Goal: Information Seeking & Learning: Learn about a topic

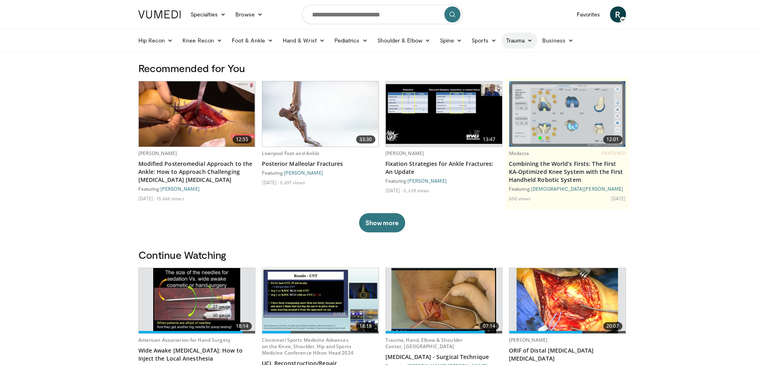
click at [517, 42] on link "Trauma" at bounding box center [519, 40] width 37 height 16
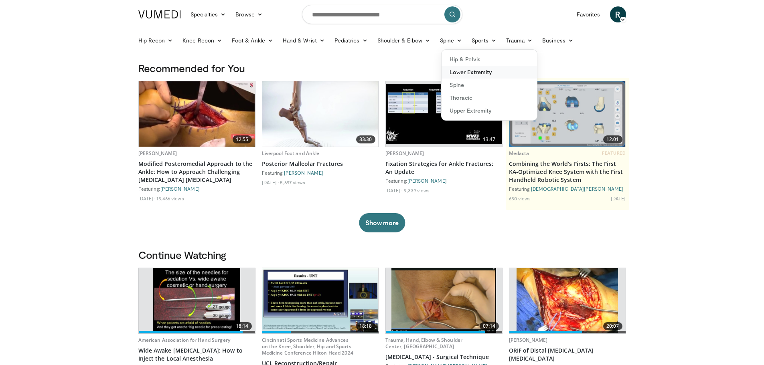
click at [467, 74] on link "Lower Extremity" at bounding box center [489, 72] width 95 height 13
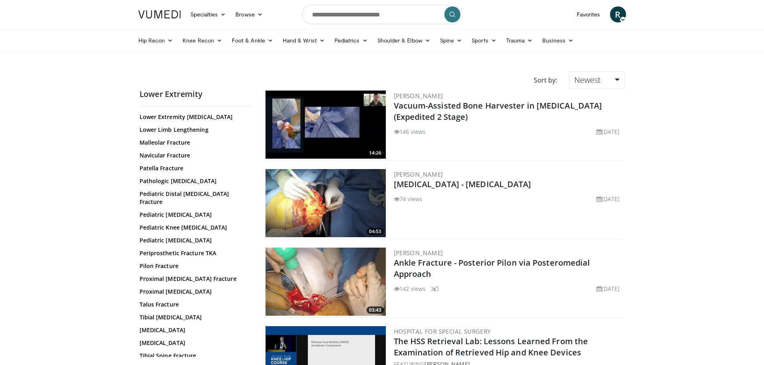
scroll to position [216, 0]
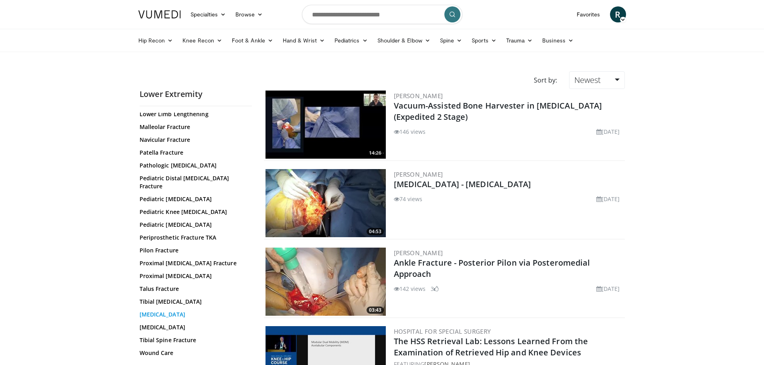
click at [176, 312] on link "Tibial Fractures" at bounding box center [194, 315] width 108 height 8
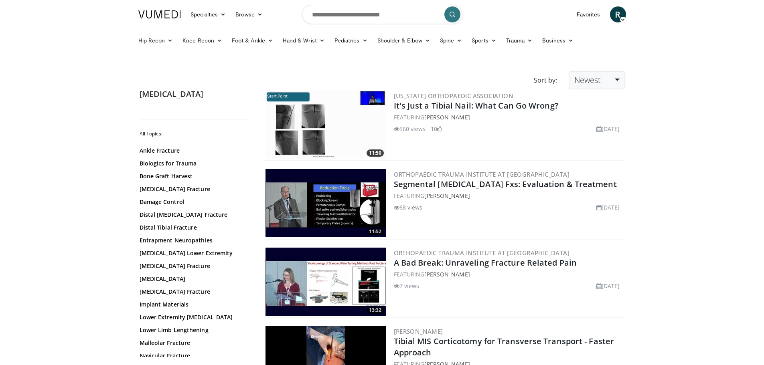
click at [603, 83] on link "Newest" at bounding box center [596, 80] width 55 height 18
click at [589, 142] on link "Views" at bounding box center [601, 138] width 63 height 13
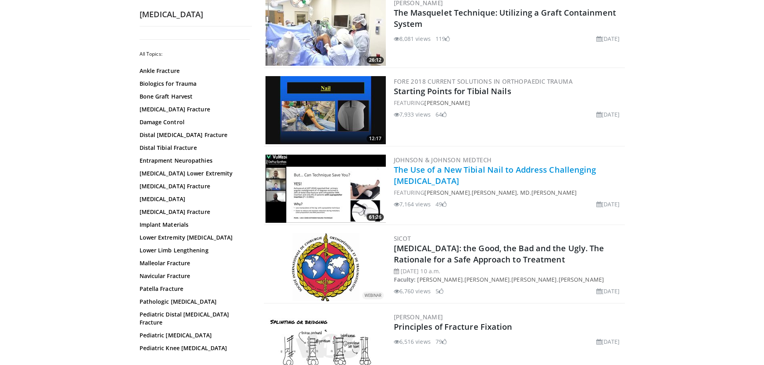
scroll to position [762, 0]
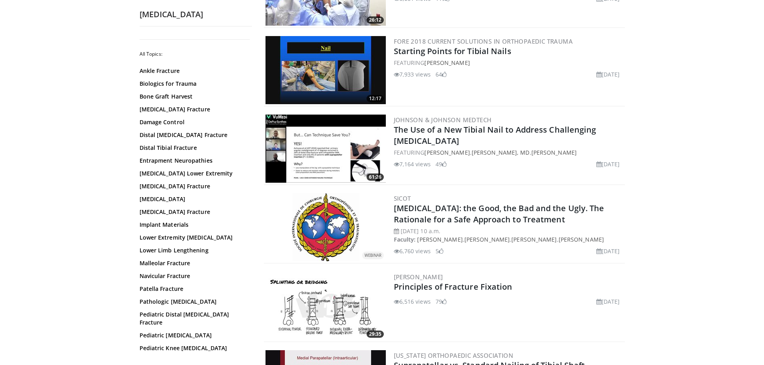
drag, startPoint x: 510, startPoint y: 132, endPoint x: 671, endPoint y: 170, distance: 165.9
click at [673, 170] on body "Specialties Adult & Family Medicine Allergy, Asthma, Immunology Anesthesiology …" at bounding box center [382, 316] width 764 height 2156
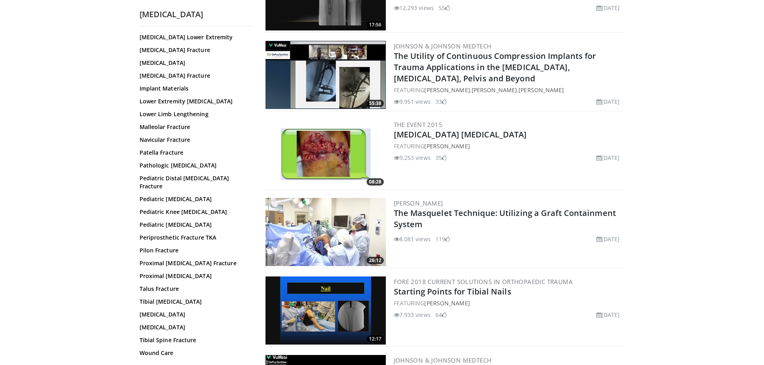
scroll to position [602, 0]
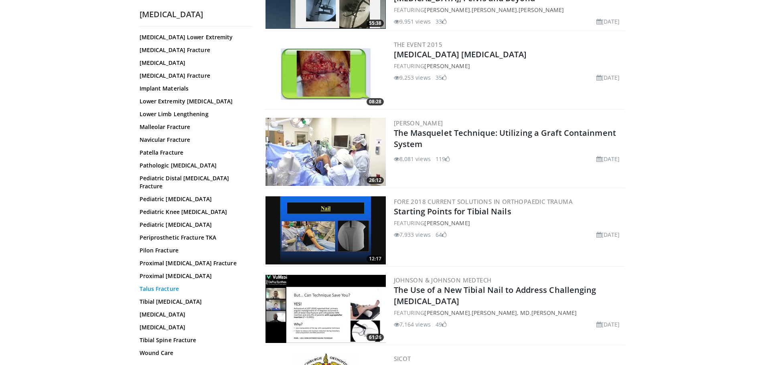
click at [168, 289] on link "Talus Fracture" at bounding box center [194, 289] width 108 height 8
click at [167, 299] on link "Tibial Amputation" at bounding box center [194, 302] width 108 height 8
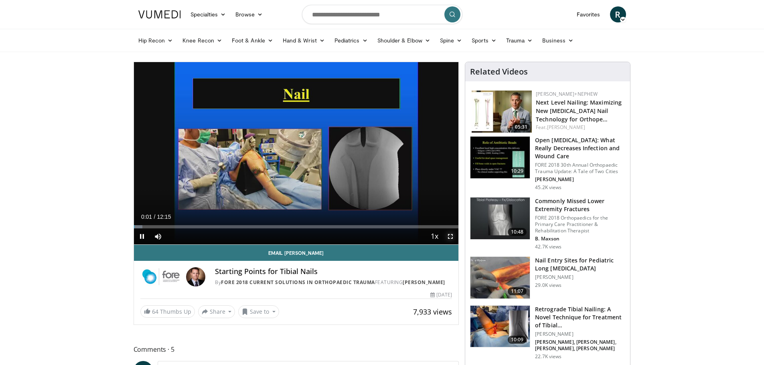
click at [446, 239] on span "Video Player" at bounding box center [450, 237] width 16 height 16
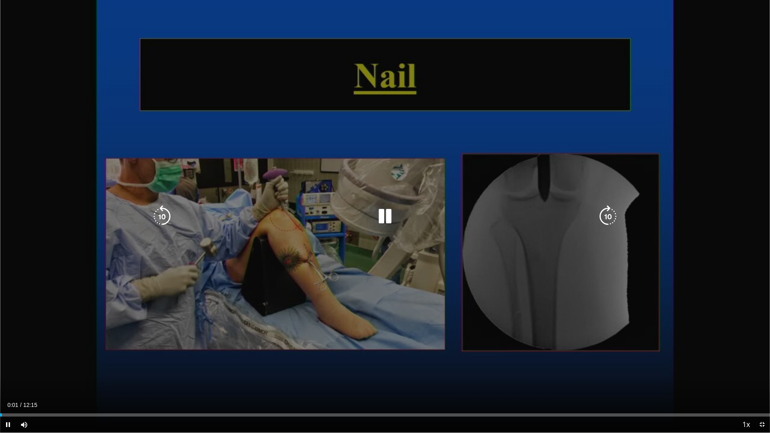
click at [57, 365] on div "Current Time 0:01 / Duration 12:15 Pause Skip Backward Skip Forward Mute Loaded…" at bounding box center [385, 425] width 770 height 16
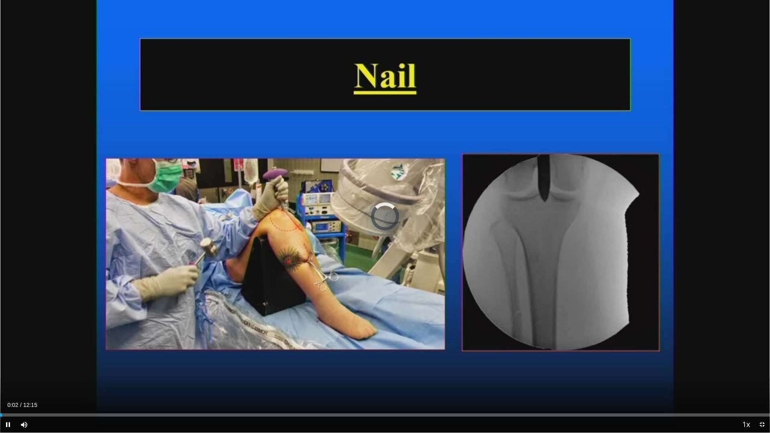
click at [83, 365] on div "Current Time 0:02 / Duration 12:15 Pause Skip Backward Skip Forward Mute Loaded…" at bounding box center [385, 425] width 770 height 16
click at [83, 365] on div "Progress Bar" at bounding box center [83, 415] width 1 height 3
click at [104, 365] on div "Progress Bar" at bounding box center [94, 415] width 22 height 3
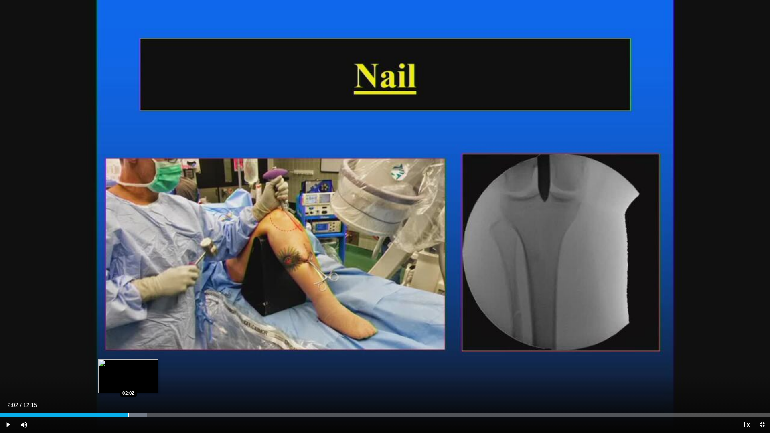
click at [128, 365] on div "Progress Bar" at bounding box center [128, 415] width 1 height 3
click at [123, 365] on div "Progress Bar" at bounding box center [123, 415] width 1 height 3
click at [138, 365] on div "Loaded : 25.60% 02:11 02:11" at bounding box center [385, 413] width 770 height 8
click at [145, 365] on div "Progress Bar" at bounding box center [145, 415] width 1 height 3
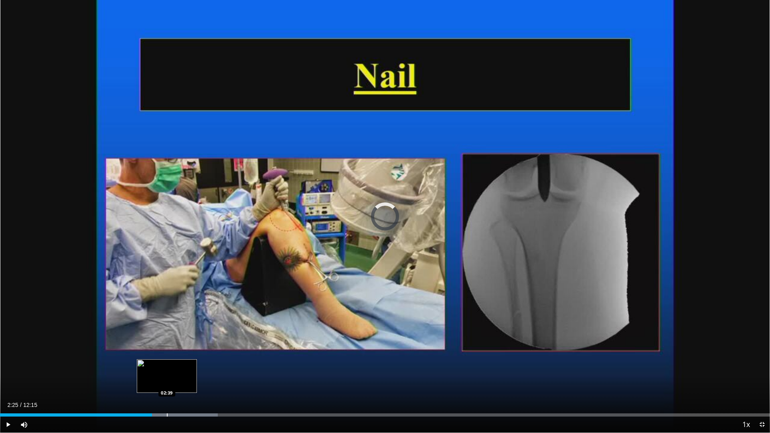
click at [167, 365] on div "Progress Bar" at bounding box center [167, 415] width 1 height 3
click at [187, 365] on div "Progress Bar" at bounding box center [187, 415] width 1 height 3
click at [205, 365] on div "Loaded : 31.28% 02:59 03:14" at bounding box center [385, 415] width 770 height 3
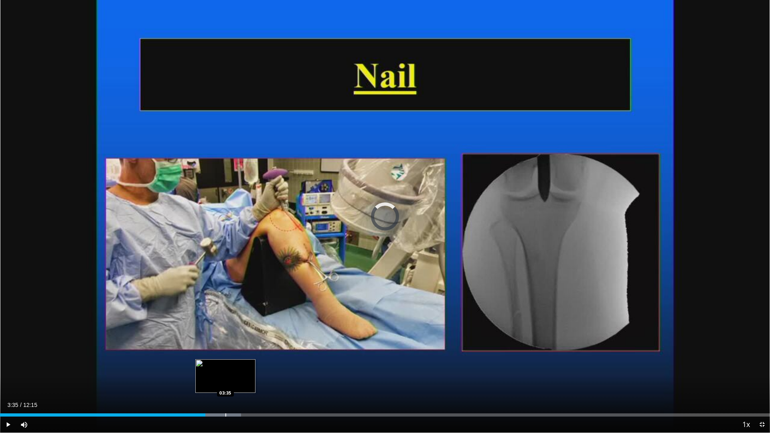
click at [226, 365] on div "Progress Bar" at bounding box center [225, 415] width 1 height 3
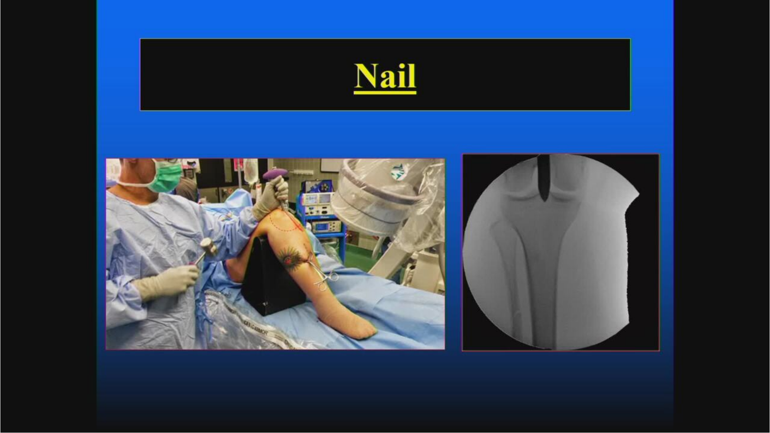
click at [254, 365] on video-js "**********" at bounding box center [385, 216] width 770 height 433
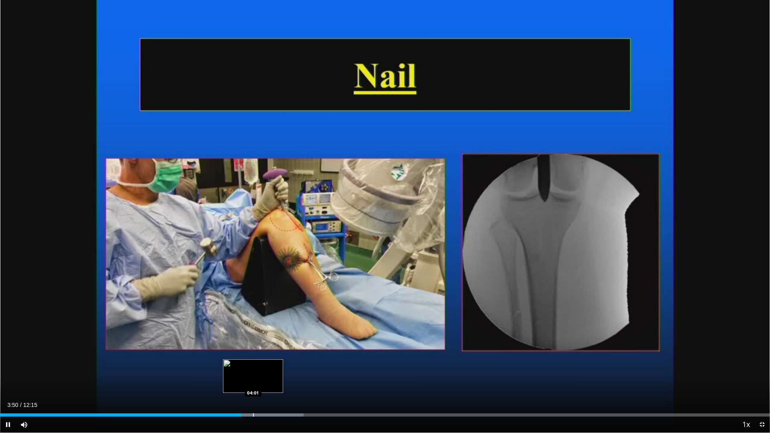
click at [253, 365] on div "Progress Bar" at bounding box center [253, 415] width 1 height 3
click at [263, 365] on div "Progress Bar" at bounding box center [263, 415] width 1 height 3
click at [272, 365] on div "Progress Bar" at bounding box center [272, 415] width 1 height 3
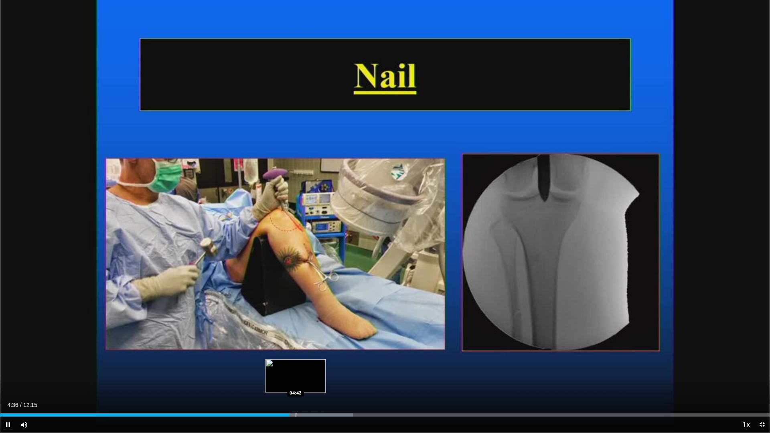
click at [296, 365] on div "Progress Bar" at bounding box center [296, 415] width 1 height 3
click at [318, 365] on div "Progress Bar" at bounding box center [318, 415] width 1 height 3
click at [327, 365] on div "Progress Bar" at bounding box center [327, 415] width 1 height 3
click at [336, 365] on div "Progress Bar" at bounding box center [335, 415] width 1 height 3
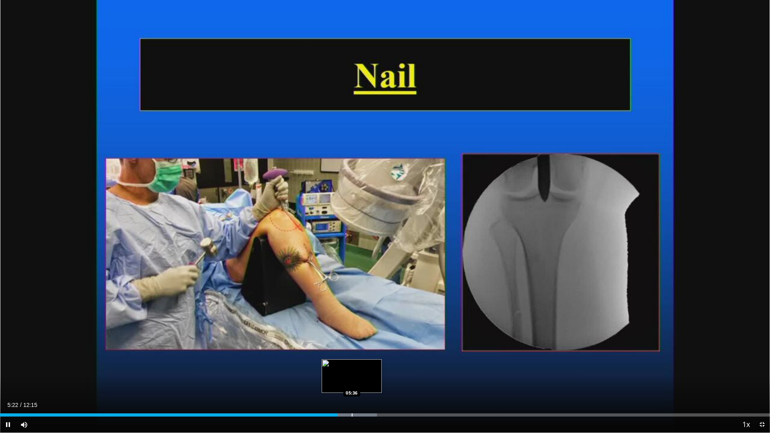
click at [352, 365] on div "10 seconds Tap to unmute" at bounding box center [385, 216] width 770 height 433
click at [363, 365] on div "Loaded : 51.68% 05:46 05:46" at bounding box center [385, 415] width 770 height 3
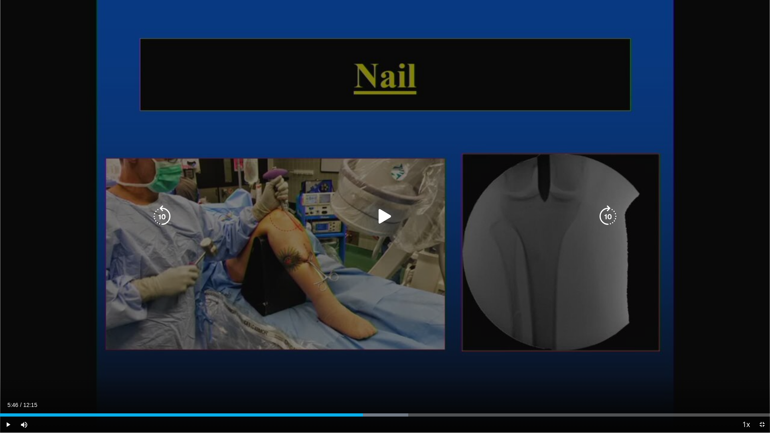
click at [360, 365] on div "10 seconds Tap to unmute" at bounding box center [385, 216] width 770 height 433
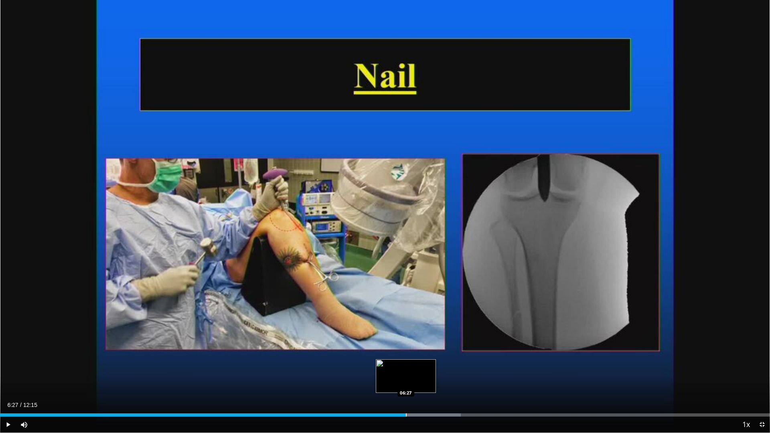
click at [406, 365] on div "Progress Bar" at bounding box center [406, 415] width 1 height 3
click at [431, 365] on div "Progress Bar" at bounding box center [431, 415] width 1 height 3
click at [435, 365] on div "Progress Bar" at bounding box center [435, 415] width 1 height 3
click at [442, 365] on div "Progress Bar" at bounding box center [442, 415] width 1 height 3
click at [0, 0] on div "Progress Bar" at bounding box center [0, 0] width 0 height 0
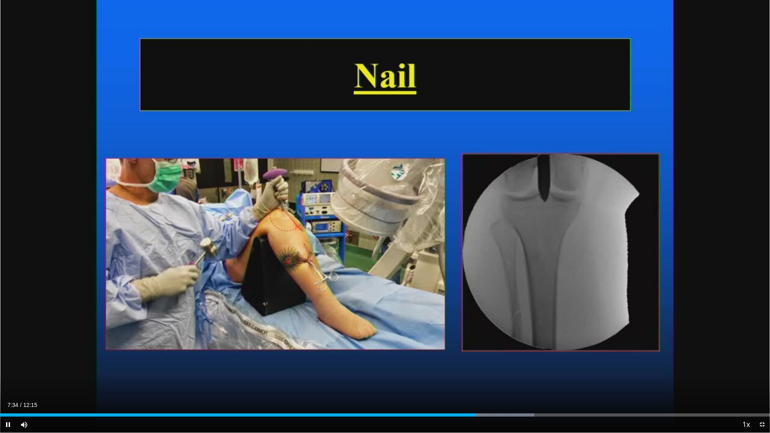
click at [0, 0] on div "Progress Bar" at bounding box center [0, 0] width 0 height 0
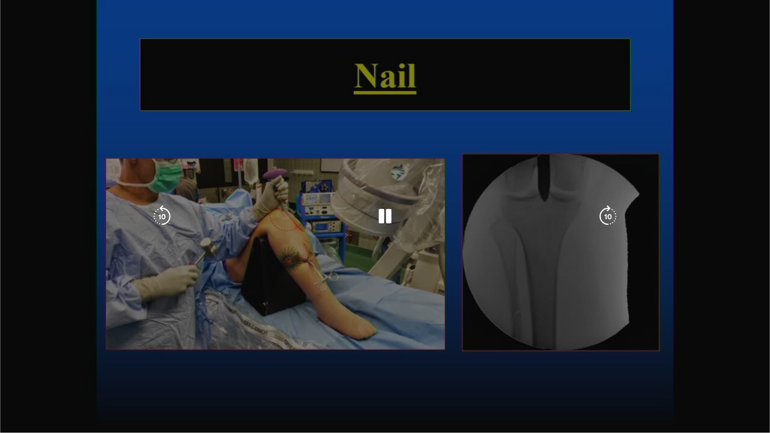
click at [489, 365] on video-js "**********" at bounding box center [385, 216] width 770 height 433
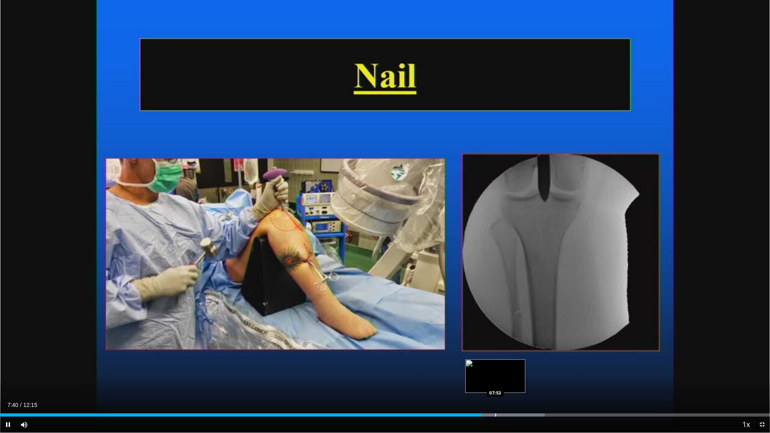
click at [495, 365] on div "Loaded : 70.73% 07:40 07:53" at bounding box center [385, 413] width 770 height 8
click at [490, 365] on div "Loaded : 73.45% 07:59 07:48" at bounding box center [385, 413] width 770 height 8
click at [503, 365] on div "Progress Bar" at bounding box center [503, 415] width 1 height 3
click at [516, 365] on div "Progress Bar" at bounding box center [515, 415] width 1 height 3
click at [529, 365] on div "Progress Bar" at bounding box center [529, 415] width 1 height 3
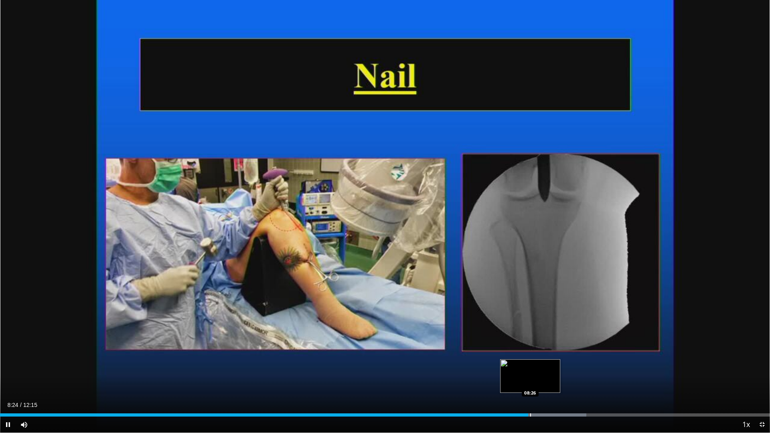
click at [534, 365] on div "Loaded : 76.17% 08:24 08:26" at bounding box center [385, 415] width 770 height 3
click at [531, 365] on div "Progress Bar" at bounding box center [531, 415] width 1 height 3
click at [535, 365] on div "Progress Bar" at bounding box center [535, 415] width 1 height 3
click at [546, 365] on div "Current Time 8:36 / Duration 12:15 Pause Skip Backward Skip Forward Mute Loaded…" at bounding box center [385, 425] width 770 height 16
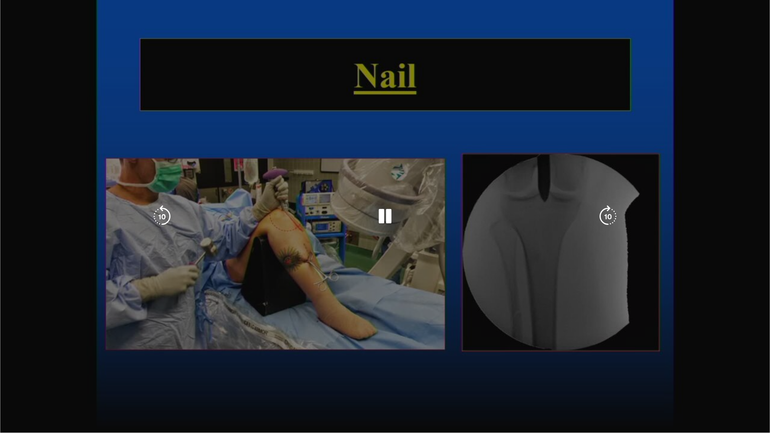
click at [547, 365] on div "Current Time 8:36 / Duration 12:15 Pause Skip Backward Skip Forward Mute Loaded…" at bounding box center [385, 441] width 770 height 16
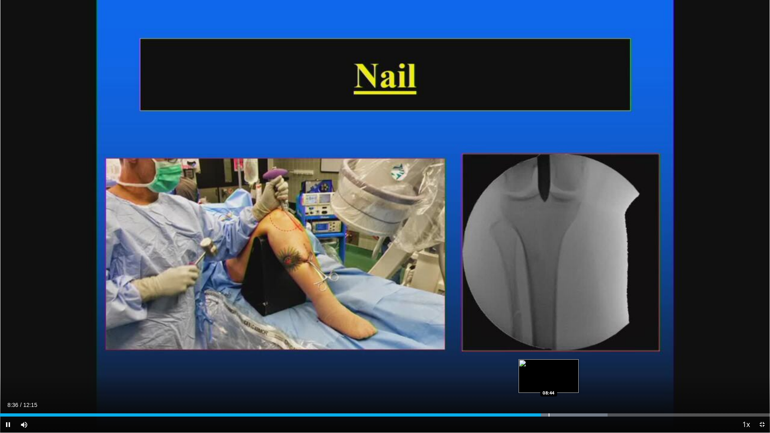
click at [549, 365] on div "Progress Bar" at bounding box center [549, 415] width 1 height 3
click at [569, 365] on div "Loaded : 80.25% 09:03 09:04" at bounding box center [385, 415] width 770 height 3
click at [590, 365] on div "Progress Bar" at bounding box center [590, 415] width 1 height 3
click at [599, 365] on div "Current Time 9:25 / Duration 12:15 Pause Skip Backward Skip Forward Mute Loaded…" at bounding box center [385, 425] width 770 height 16
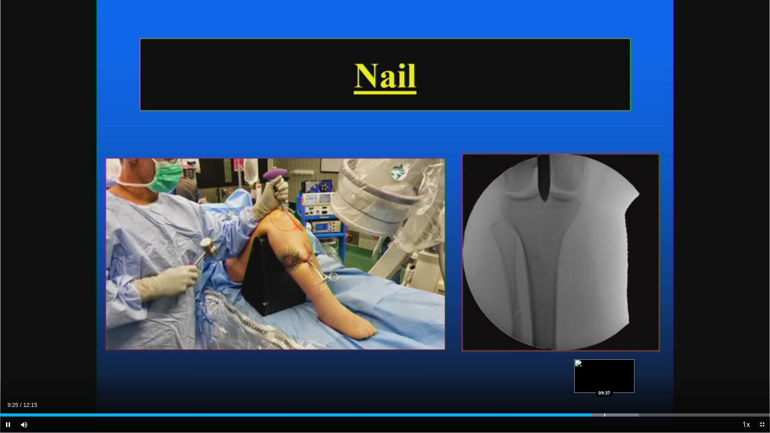
click at [605, 365] on div "Progress Bar" at bounding box center [604, 415] width 1 height 3
click at [621, 365] on div "Progress Bar" at bounding box center [621, 415] width 1 height 3
click at [643, 365] on div "Progress Bar" at bounding box center [643, 415] width 1 height 3
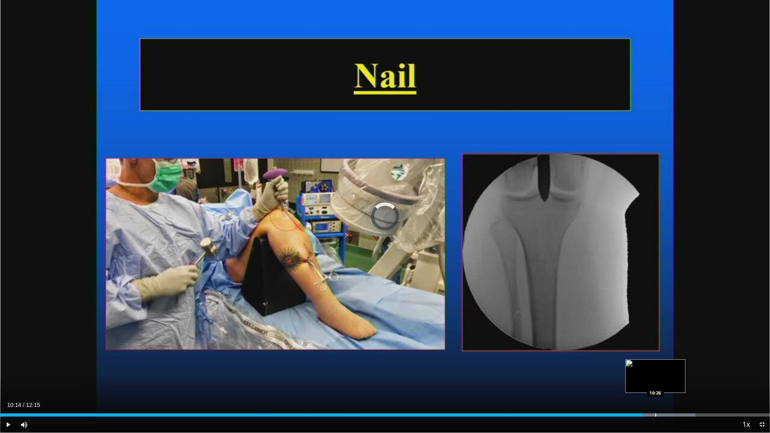
click at [658, 365] on div "Loaded : 90.30% 10:14 10:26" at bounding box center [385, 415] width 770 height 3
click at [685, 365] on div "Loaded : 91.13% 10:29 10:53" at bounding box center [385, 415] width 770 height 3
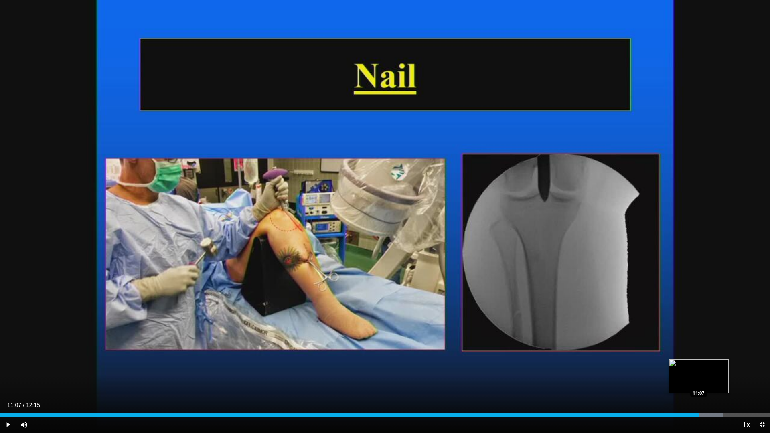
click at [699, 365] on div "Progress Bar" at bounding box center [699, 415] width 1 height 3
drag, startPoint x: 712, startPoint y: 416, endPoint x: 718, endPoint y: 416, distance: 5.7
click at [712, 365] on div "Progress Bar" at bounding box center [712, 415] width 1 height 3
click at [730, 365] on div "Progress Bar" at bounding box center [730, 415] width 1 height 3
click at [743, 365] on div "Loaded : 99.29% 11:50 11:50" at bounding box center [385, 415] width 770 height 3
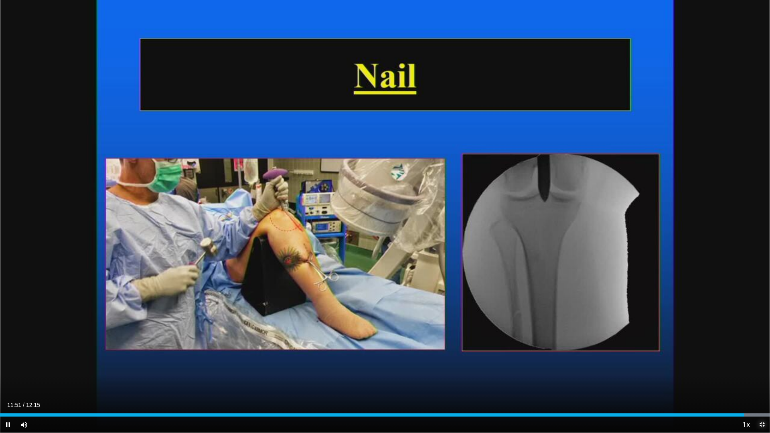
click at [763, 365] on span "Video Player" at bounding box center [762, 425] width 16 height 16
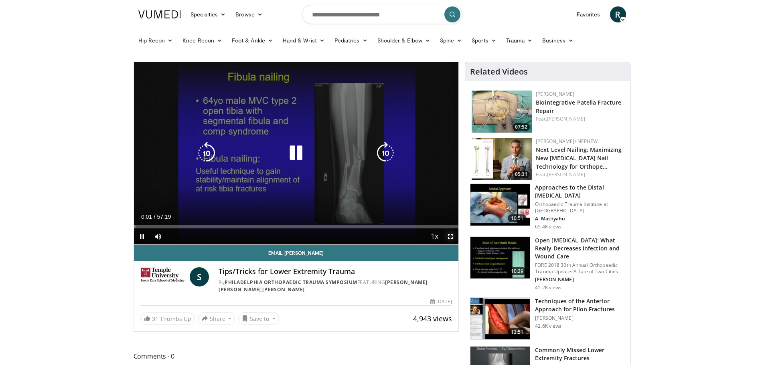
drag, startPoint x: 450, startPoint y: 237, endPoint x: 450, endPoint y: 285, distance: 48.5
click at [450, 237] on span "Video Player" at bounding box center [450, 237] width 16 height 16
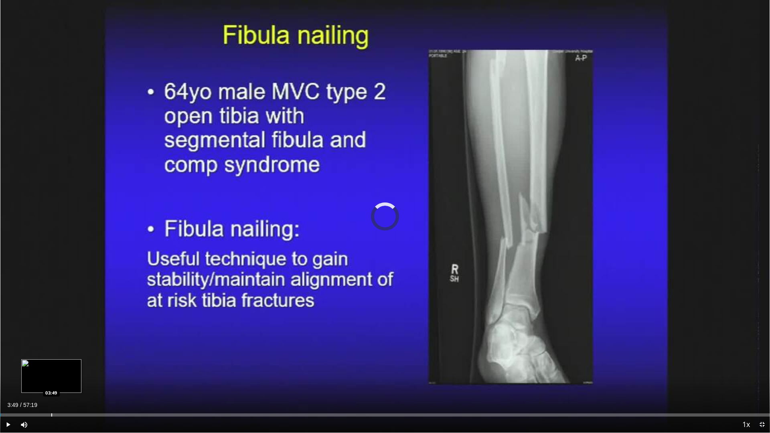
click at [51, 365] on div "Progress Bar" at bounding box center [51, 415] width 1 height 3
click at [82, 365] on div "Progress Bar" at bounding box center [81, 415] width 1 height 3
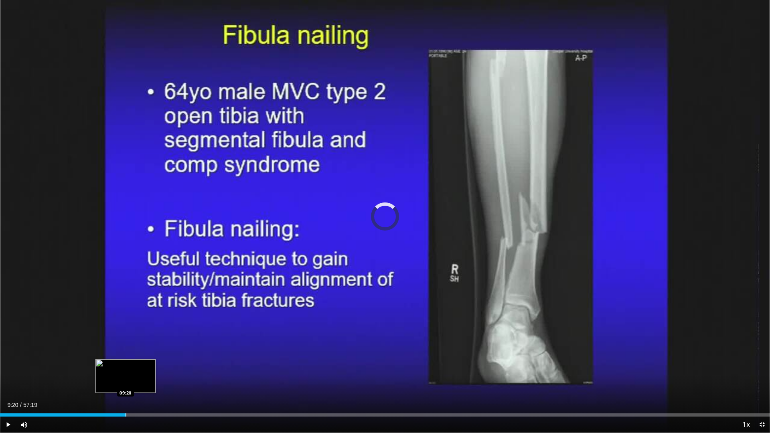
click at [126, 365] on div "Loaded : 11.05% 09:20 09:20" at bounding box center [385, 413] width 770 height 8
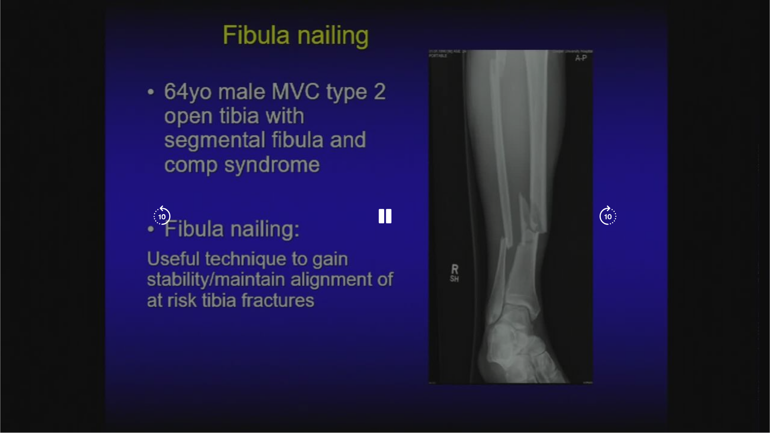
click at [184, 365] on video-js "**********" at bounding box center [385, 216] width 770 height 433
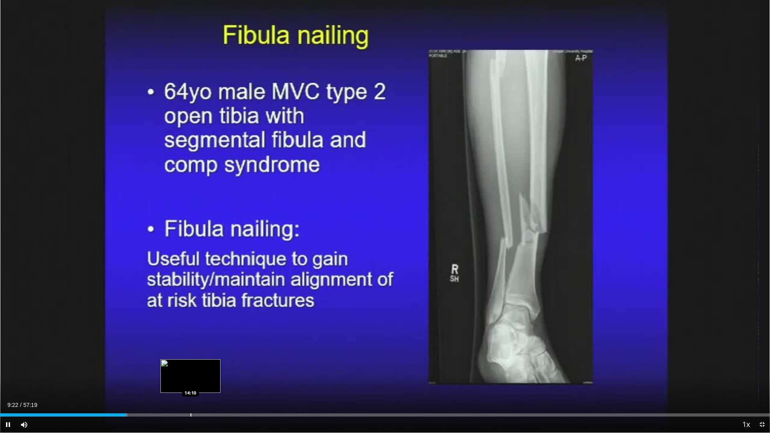
click at [191, 365] on div "Loaded : 16.57% 09:22 14:10" at bounding box center [385, 413] width 770 height 8
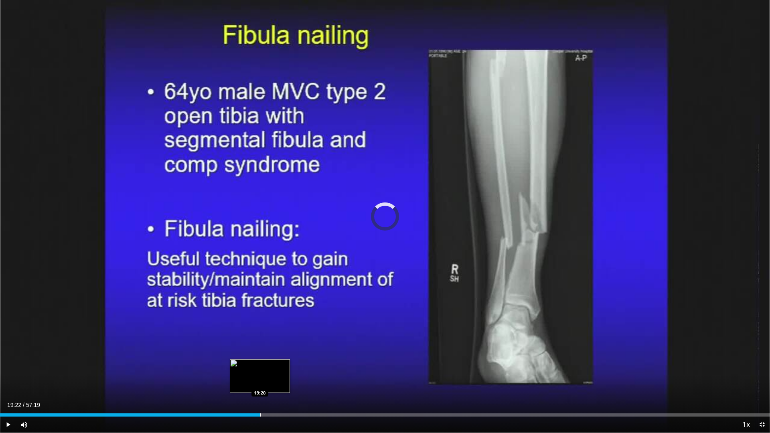
click at [260, 365] on div "Progress Bar" at bounding box center [260, 415] width 1 height 3
click at [356, 365] on div "Current Time 19:23 / Duration 57:19 Pause Skip Backward Skip Forward Mute Loade…" at bounding box center [385, 425] width 770 height 16
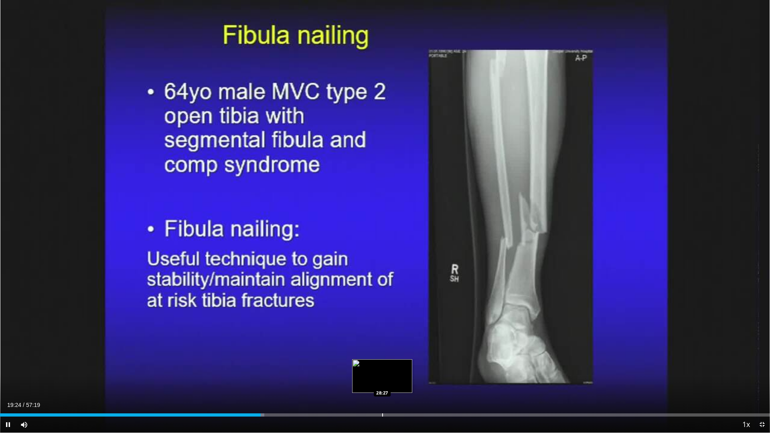
click at [383, 365] on div "Progress Bar" at bounding box center [382, 415] width 1 height 3
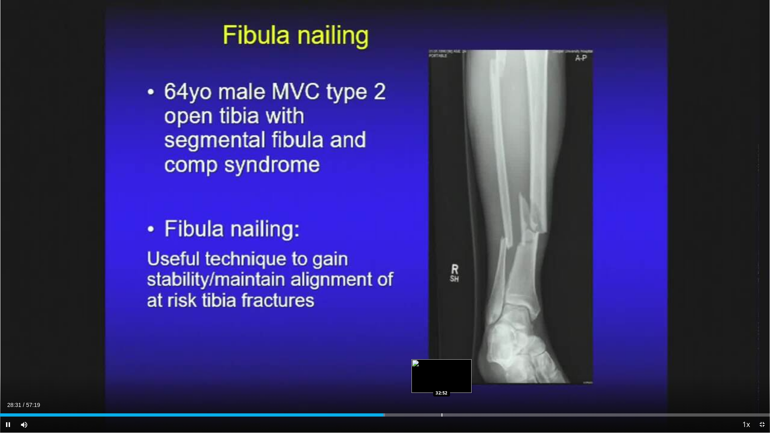
click at [441, 365] on div "Loaded : 50.01% 28:31 32:52" at bounding box center [385, 415] width 770 height 3
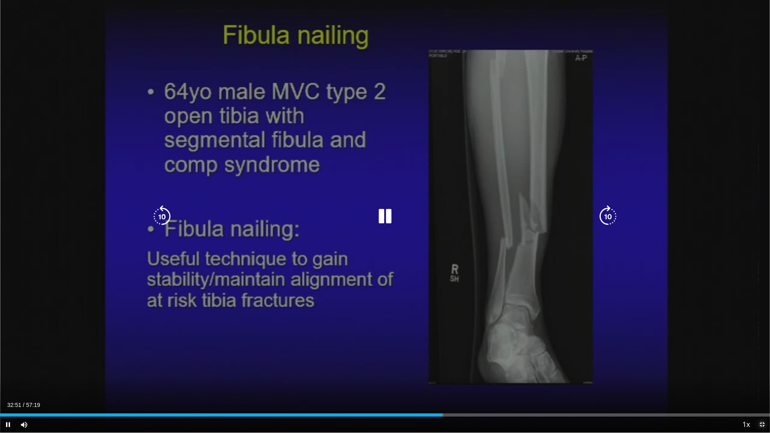
click at [763, 365] on span "Video Player" at bounding box center [762, 425] width 16 height 16
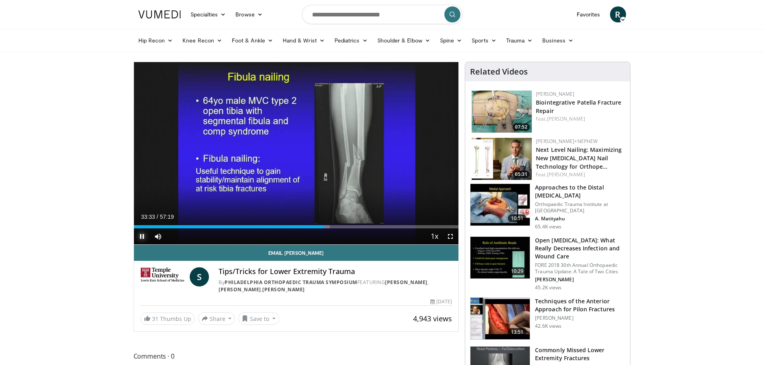
click at [138, 237] on span "Video Player" at bounding box center [142, 237] width 16 height 16
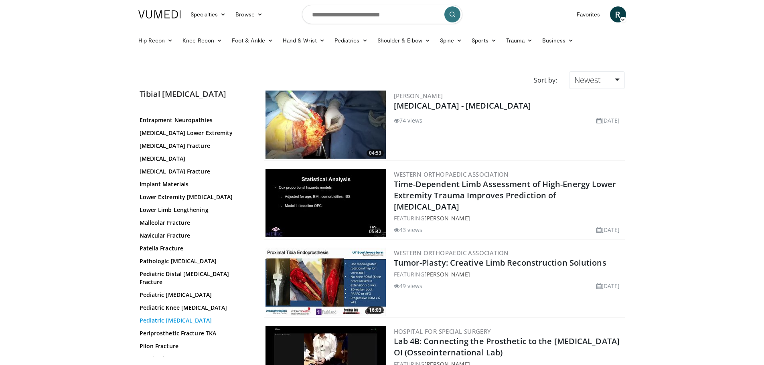
scroll to position [216, 0]
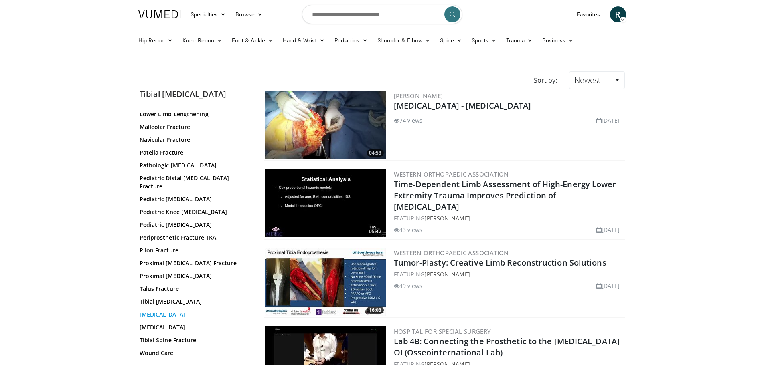
click at [170, 313] on link "[MEDICAL_DATA]" at bounding box center [194, 315] width 108 height 8
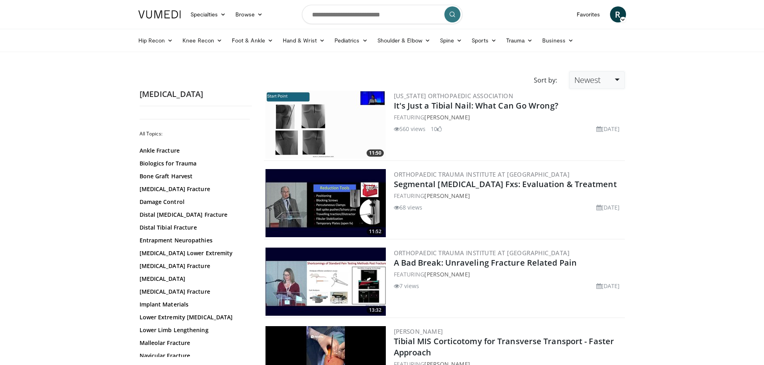
click at [598, 88] on link "Newest" at bounding box center [596, 80] width 55 height 18
click at [592, 138] on link "Views" at bounding box center [601, 138] width 63 height 13
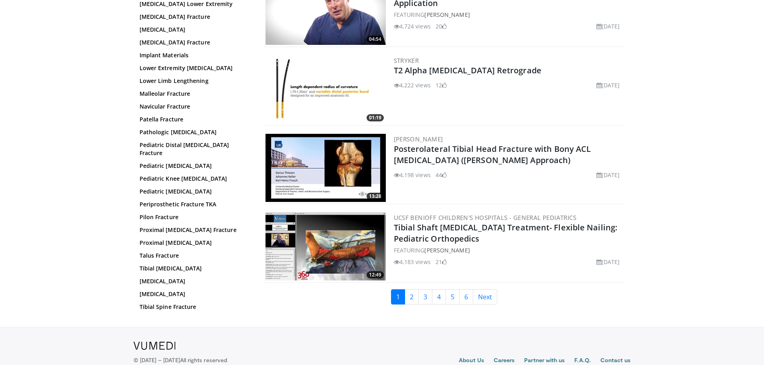
scroll to position [1790, 0]
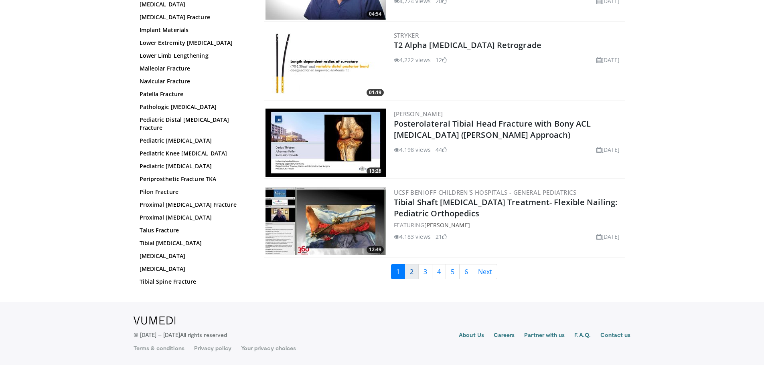
click at [416, 268] on link "2" at bounding box center [412, 271] width 14 height 15
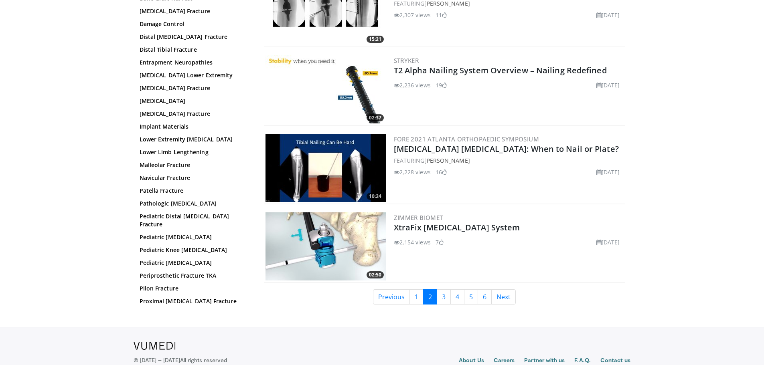
scroll to position [1790, 0]
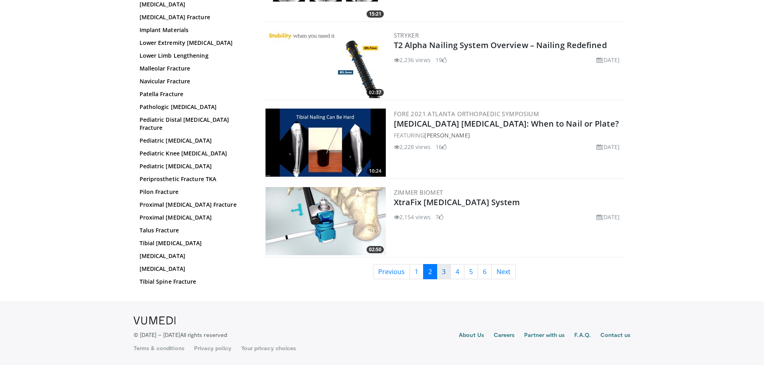
click at [448, 273] on link "3" at bounding box center [444, 271] width 14 height 15
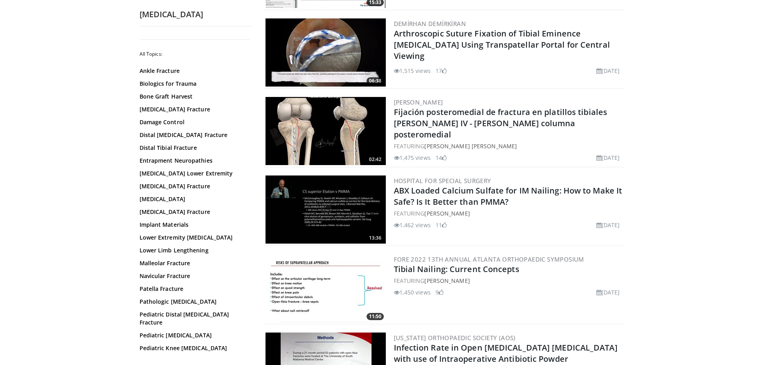
scroll to position [1790, 0]
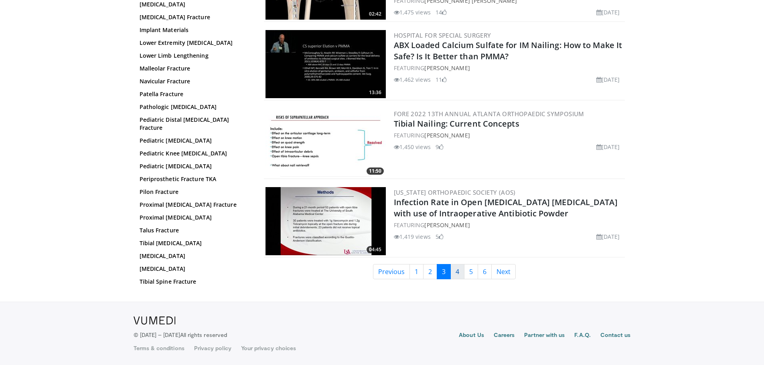
click at [459, 273] on link "4" at bounding box center [457, 271] width 14 height 15
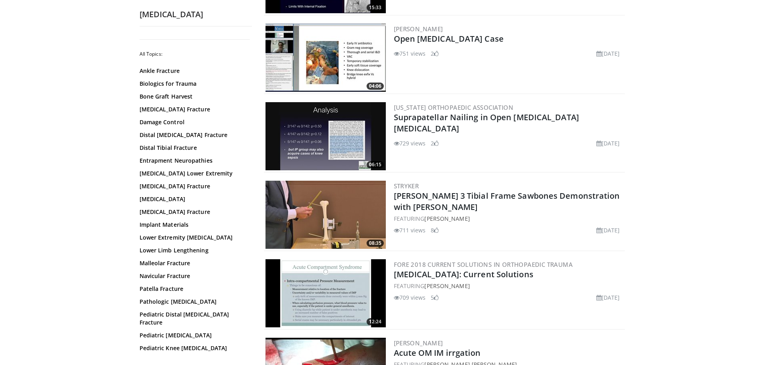
scroll to position [1790, 0]
